Goal: Navigation & Orientation: Understand site structure

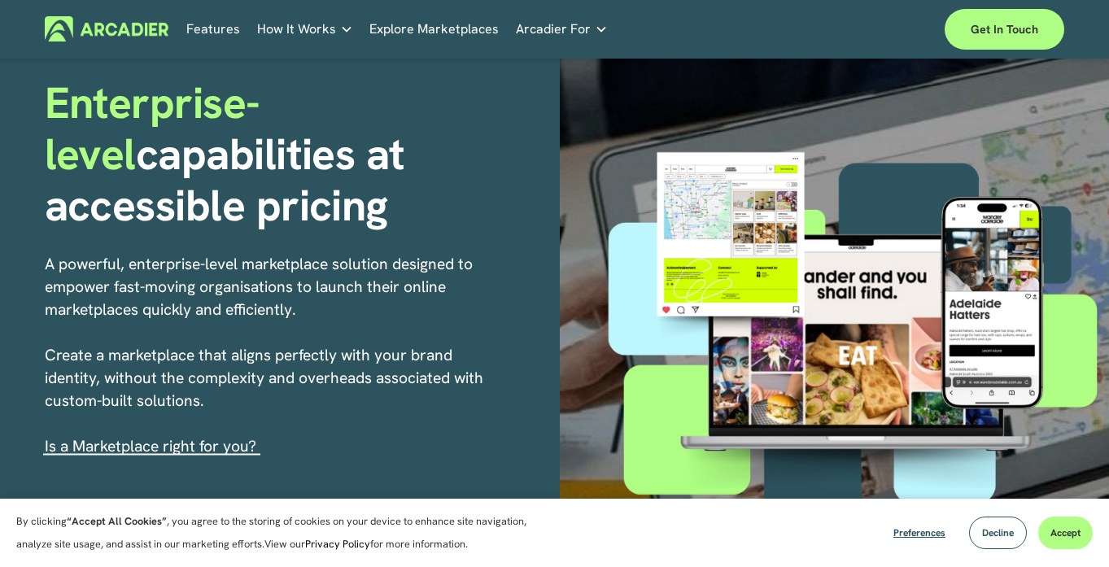
scroll to position [160, 0]
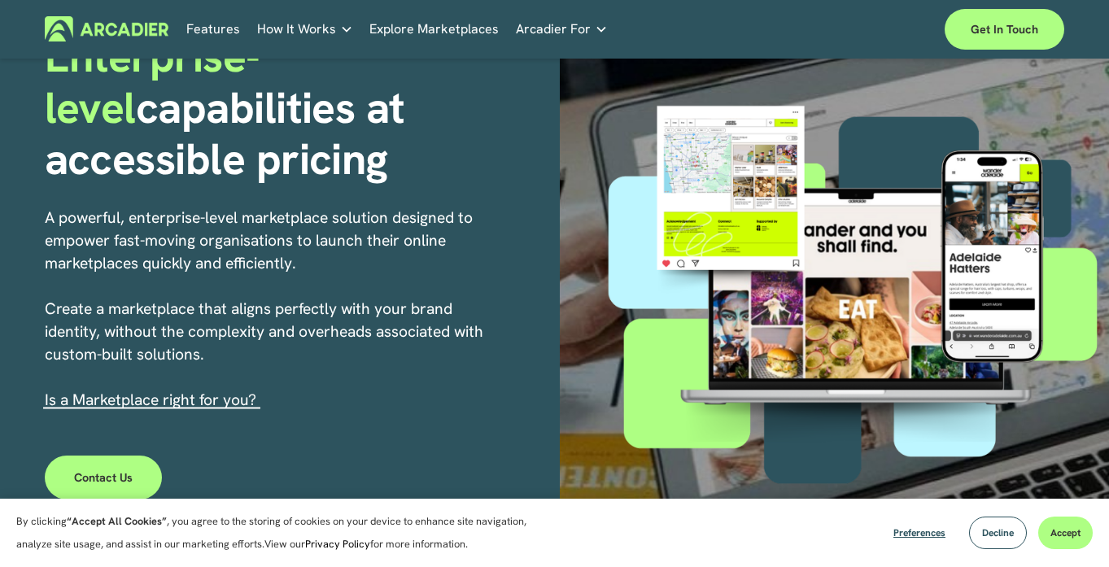
click at [0, 0] on h5 "About Us" at bounding box center [0, 0] width 0 height 0
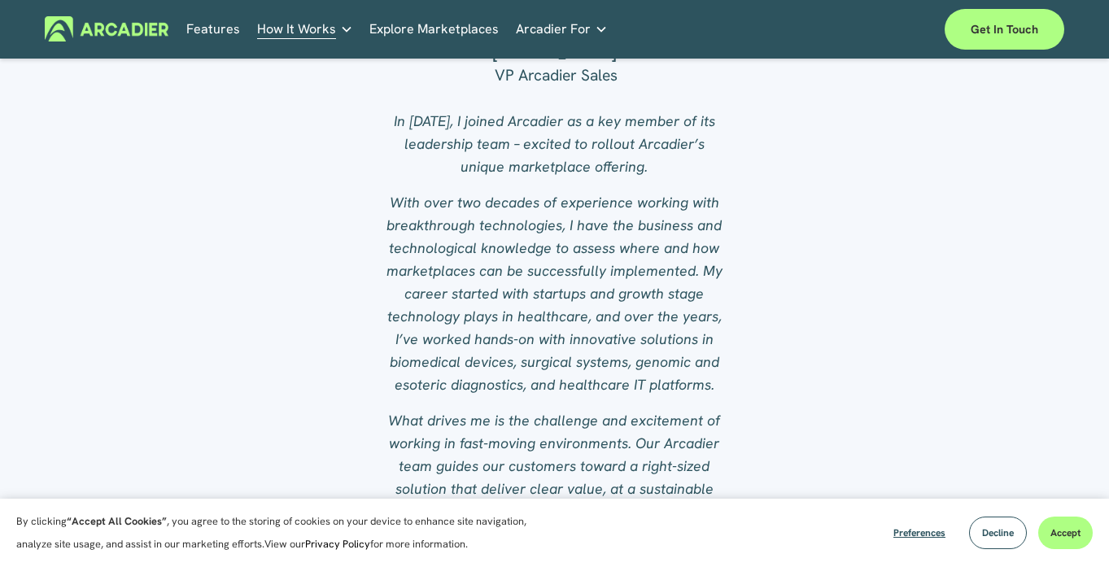
scroll to position [1614, 0]
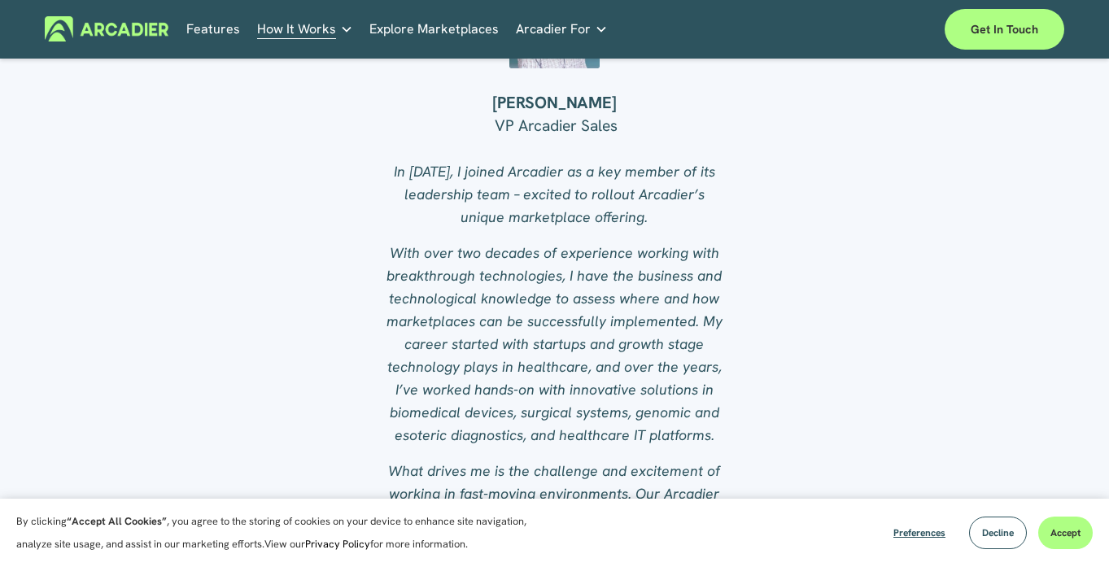
click at [444, 31] on link "Explore Marketplaces" at bounding box center [433, 28] width 129 height 25
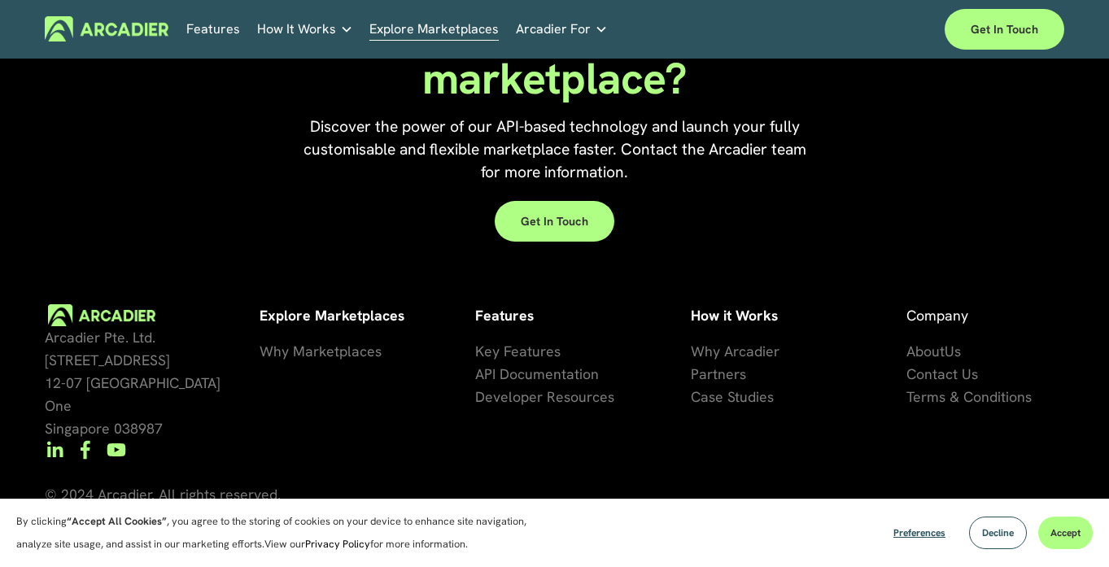
scroll to position [3425, 0]
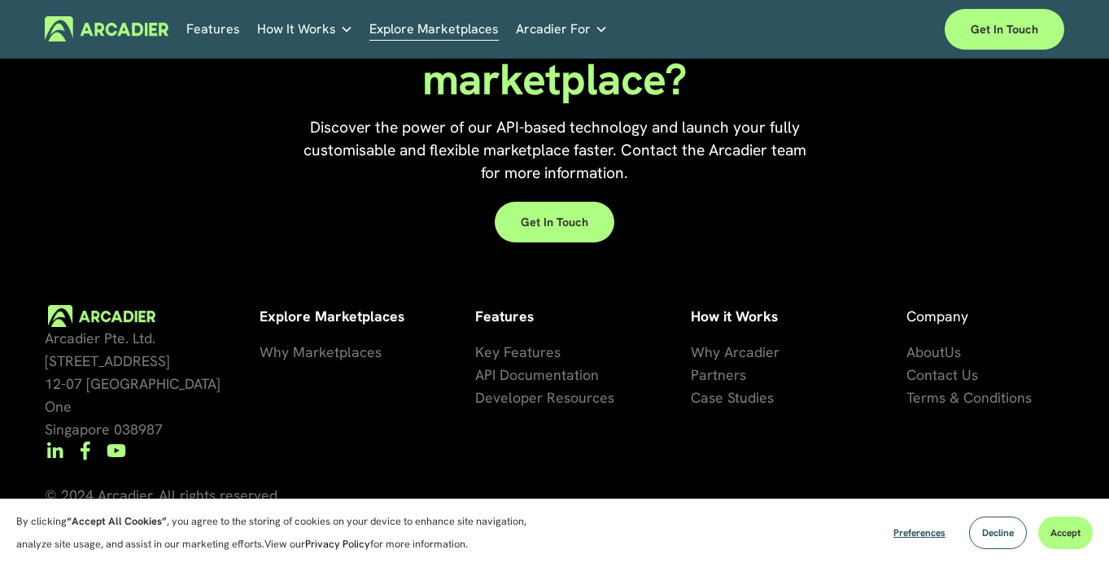
click at [724, 372] on span "artners" at bounding box center [722, 374] width 47 height 19
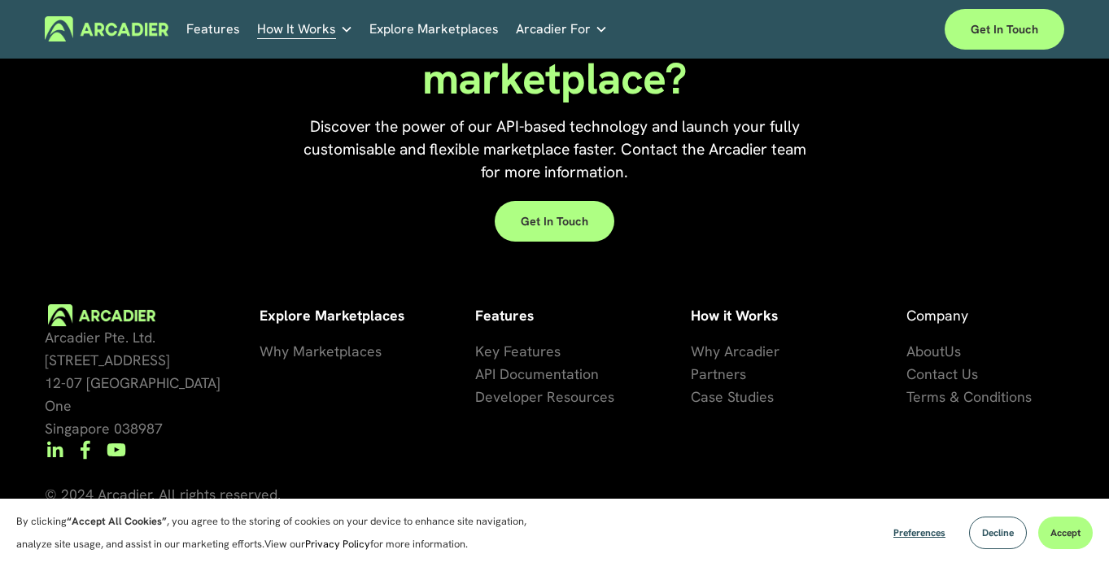
scroll to position [2350, 0]
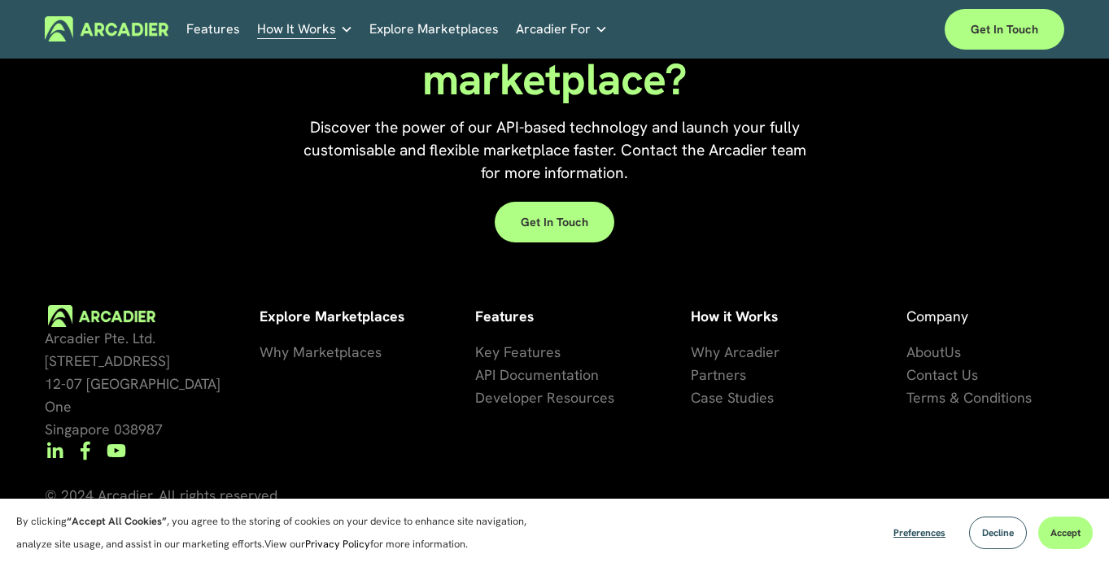
click at [942, 347] on span "About" at bounding box center [926, 352] width 38 height 19
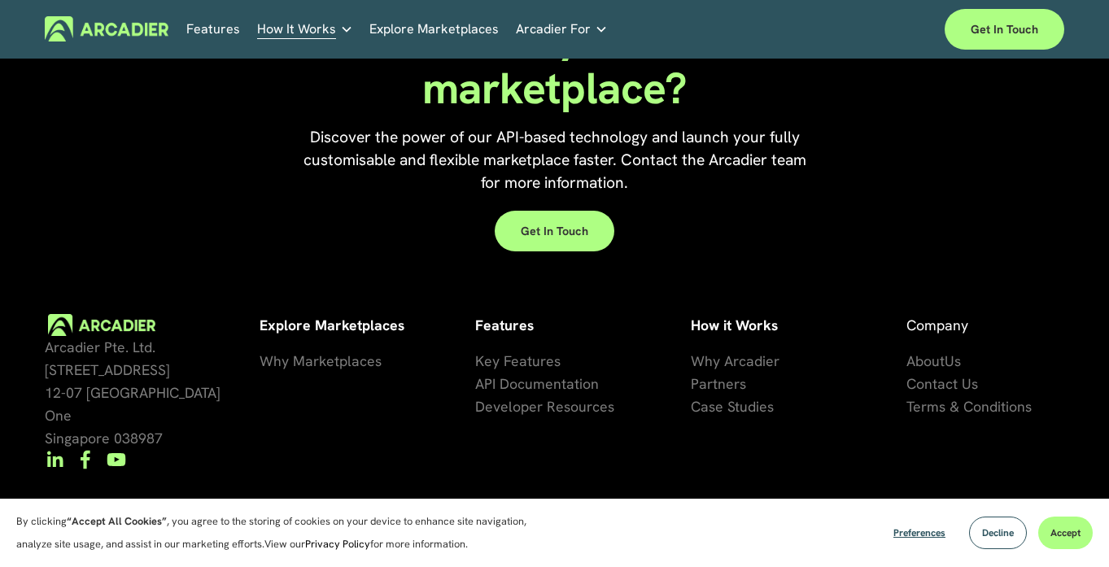
scroll to position [3250, 0]
click at [216, 24] on link "Features" at bounding box center [213, 28] width 54 height 25
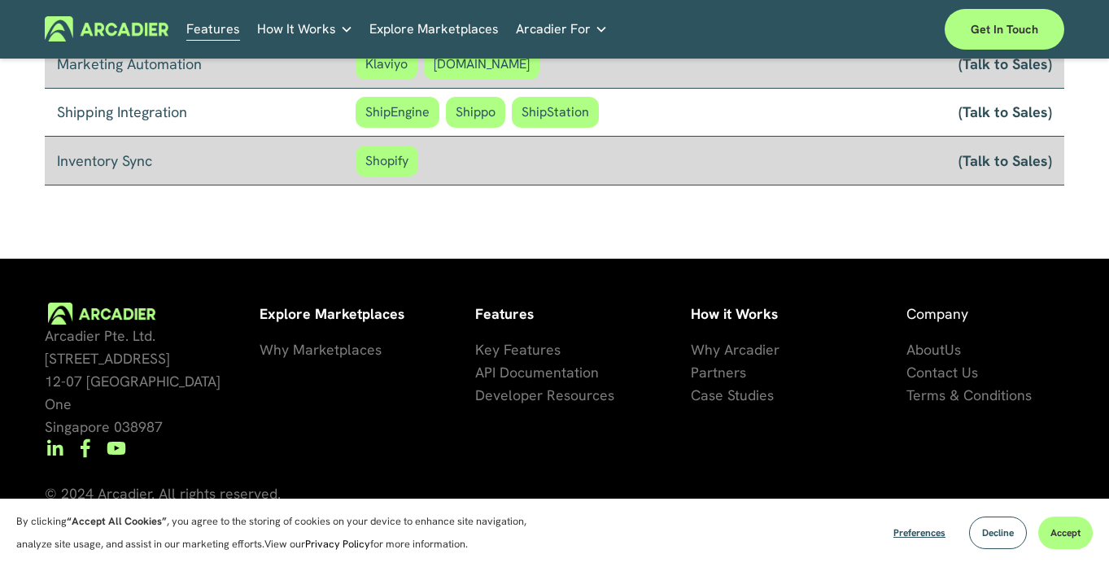
scroll to position [1447, 0]
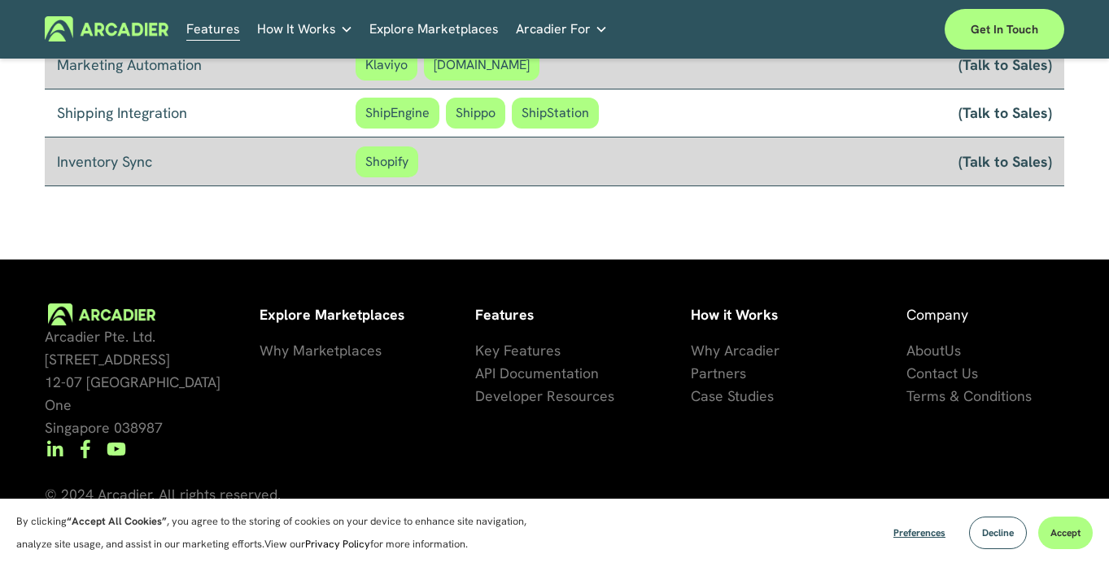
click at [519, 396] on span "Developer Resources" at bounding box center [544, 396] width 139 height 19
